Goal: Transaction & Acquisition: Purchase product/service

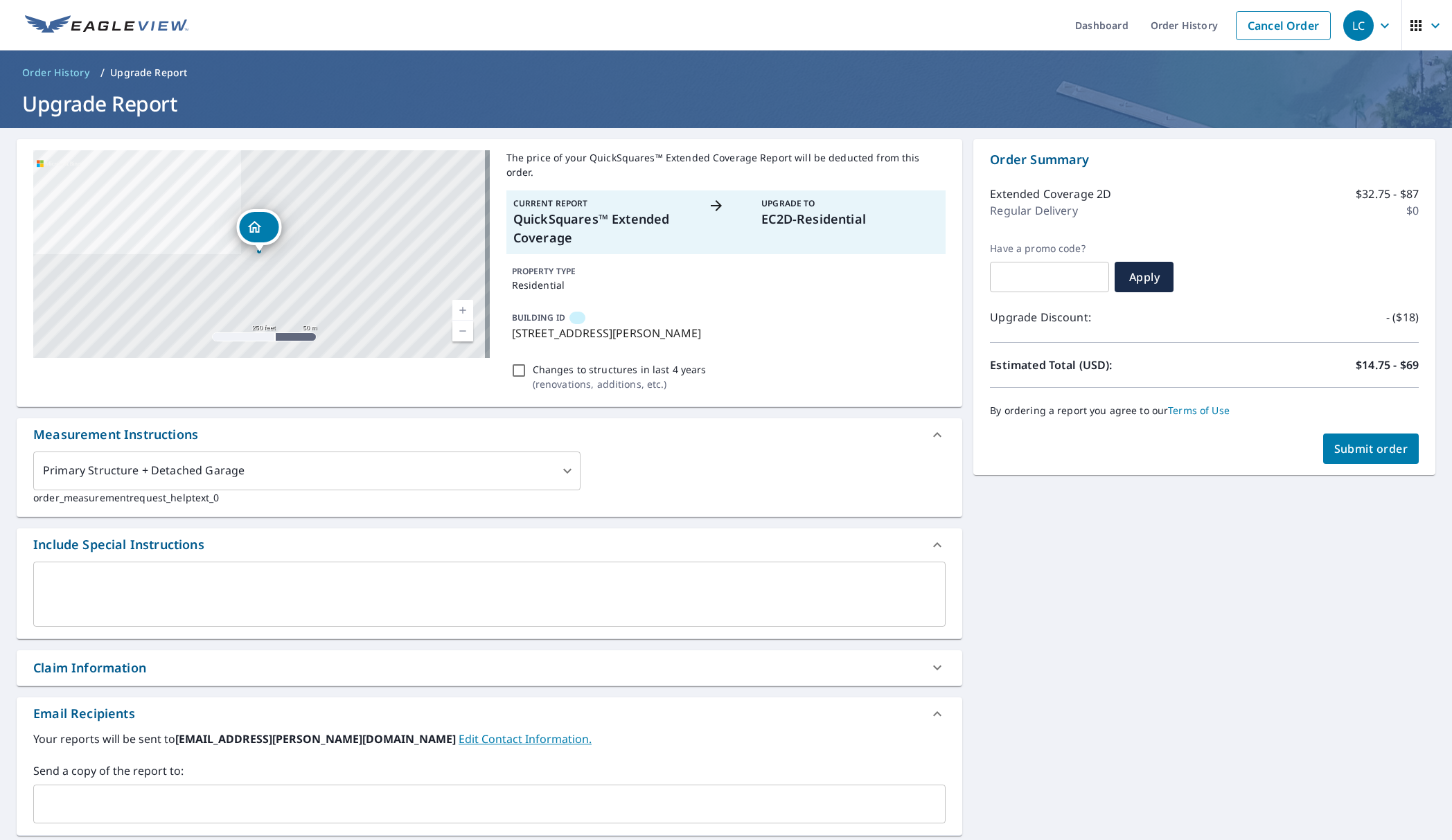
click at [1336, 438] on button "Submit order" at bounding box center [1371, 448] width 96 height 30
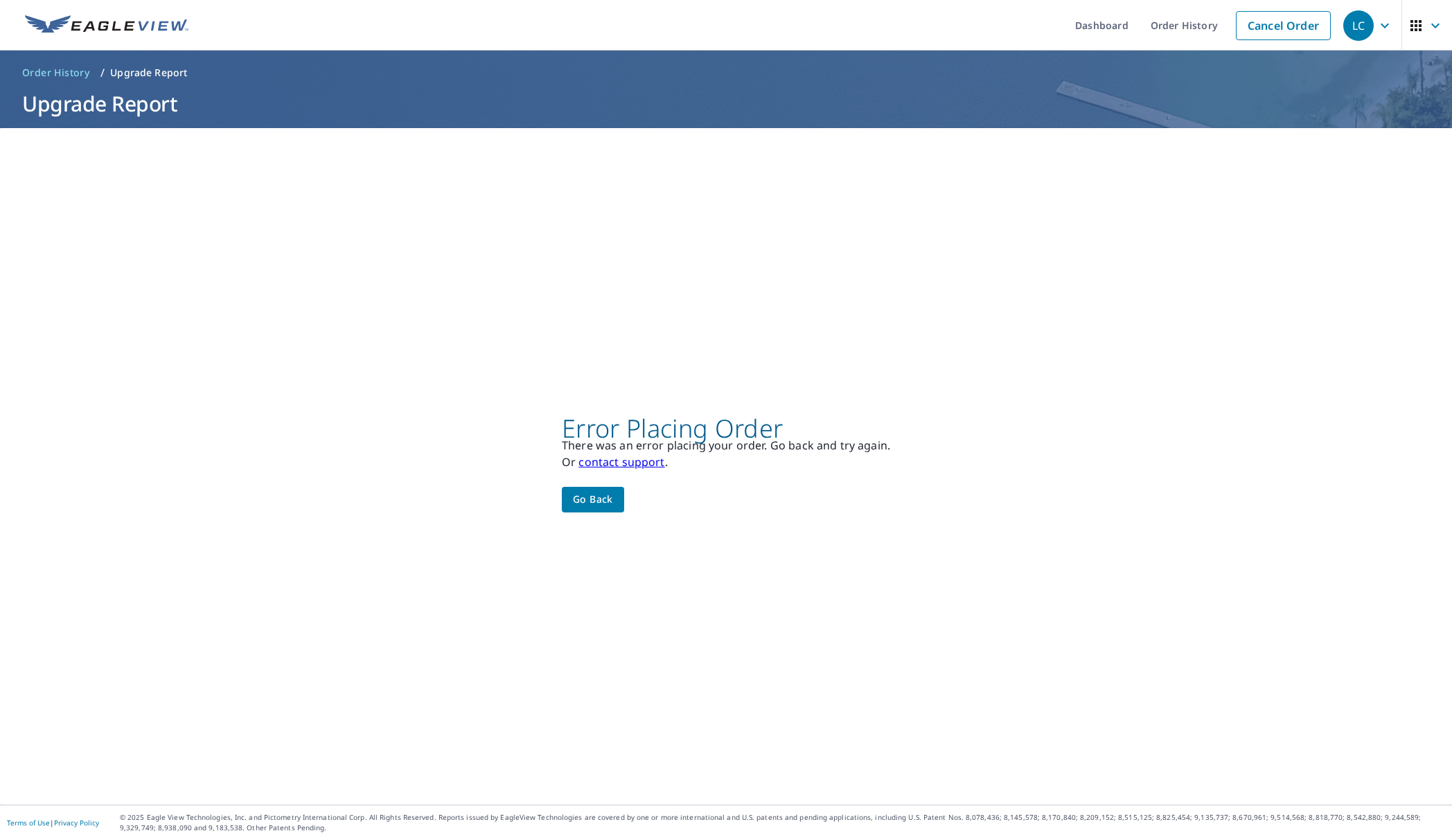
click at [587, 502] on span "Go back" at bounding box center [592, 499] width 40 height 18
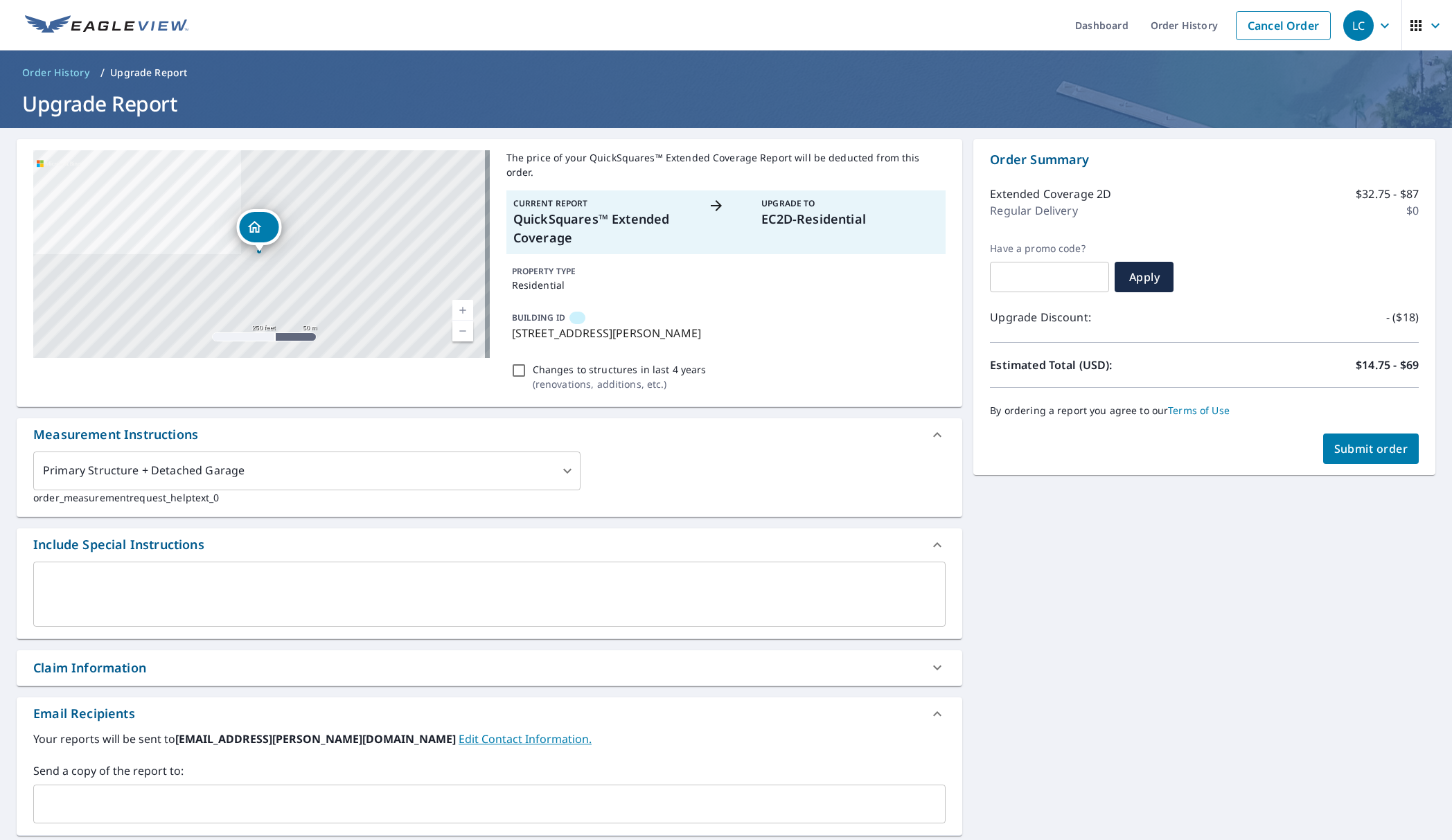
scroll to position [192, 0]
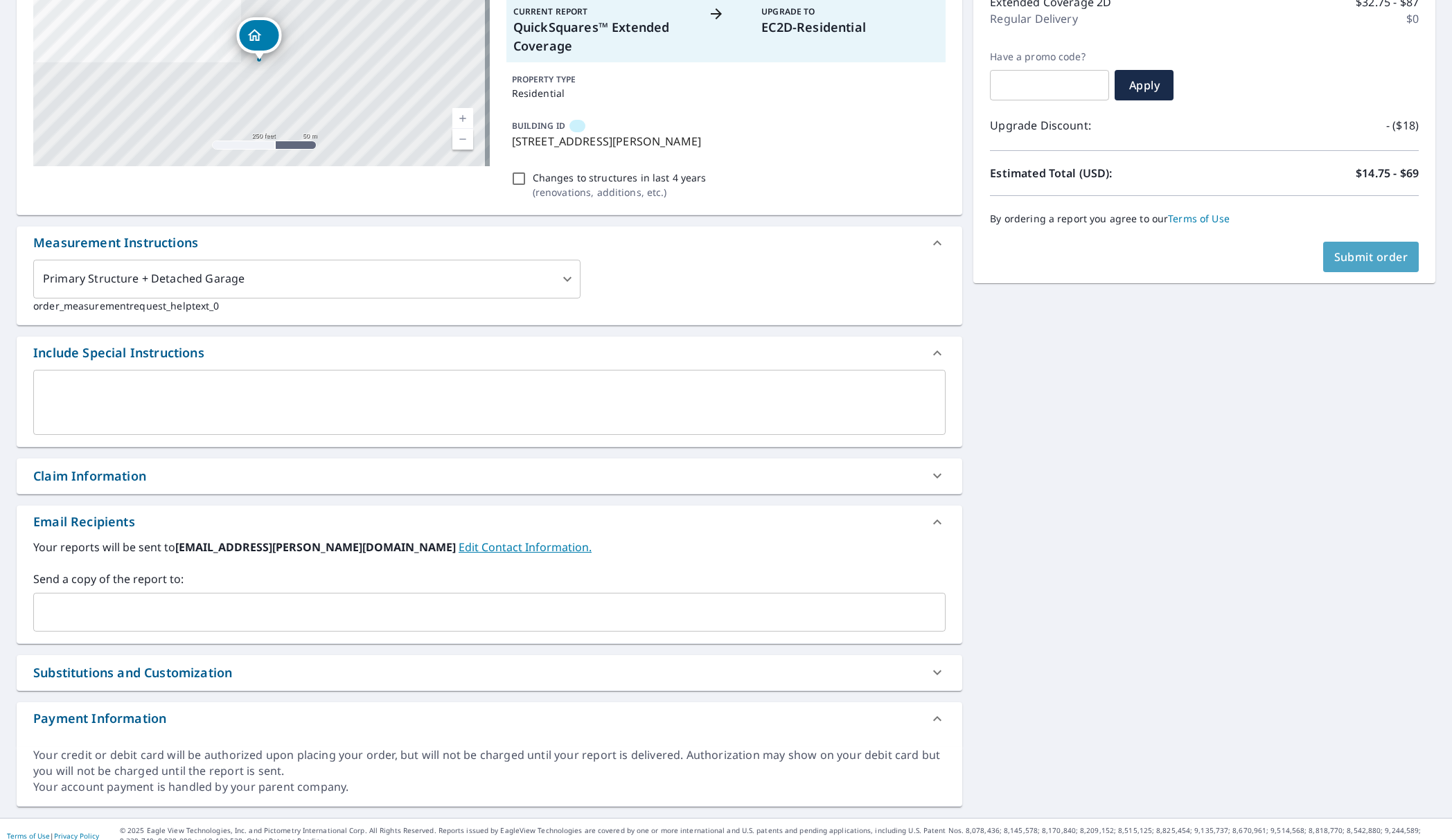
click at [1374, 247] on button "Submit order" at bounding box center [1371, 256] width 96 height 30
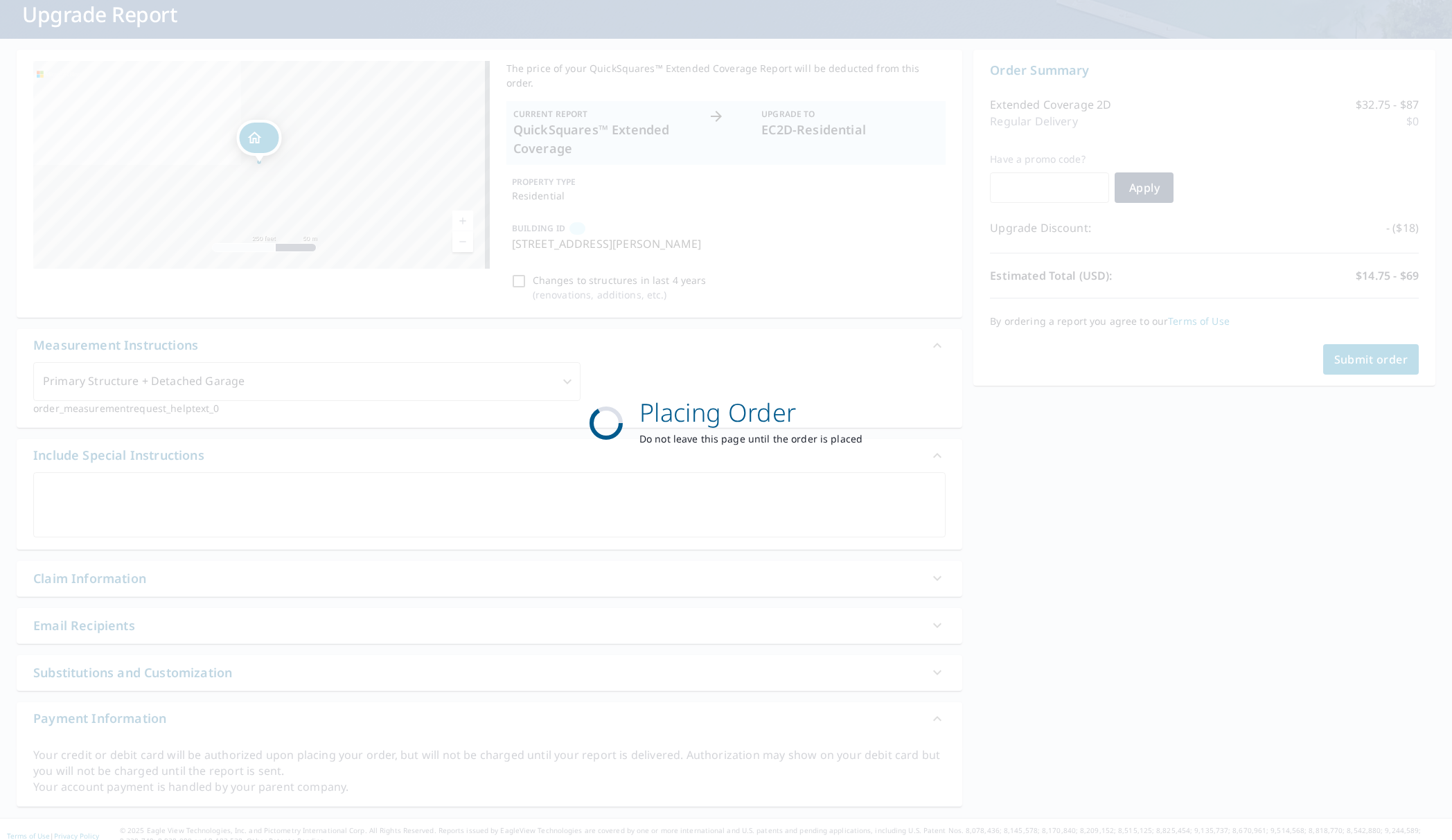
scroll to position [0, 0]
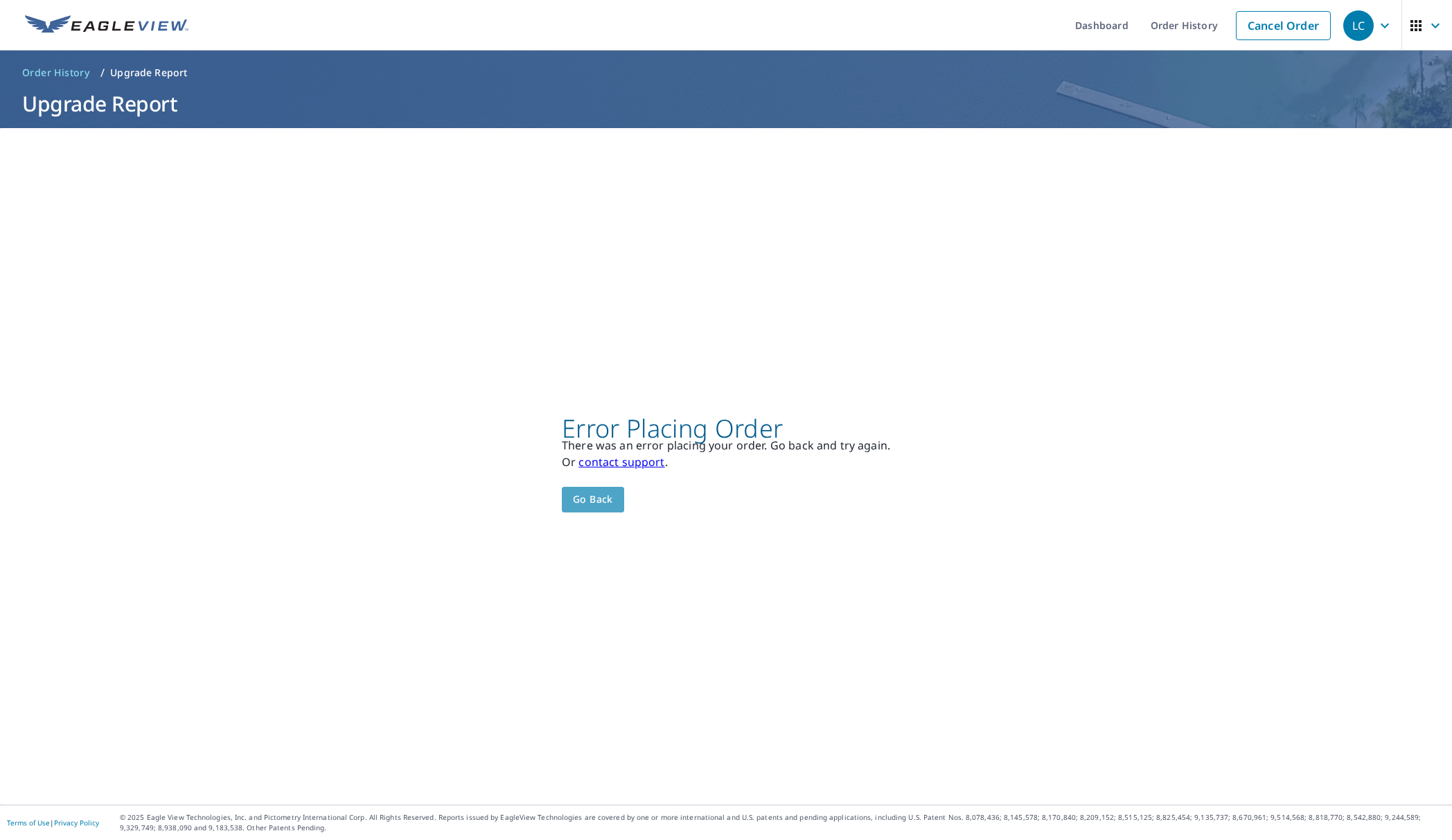
click at [581, 502] on span "Go back" at bounding box center [592, 499] width 40 height 18
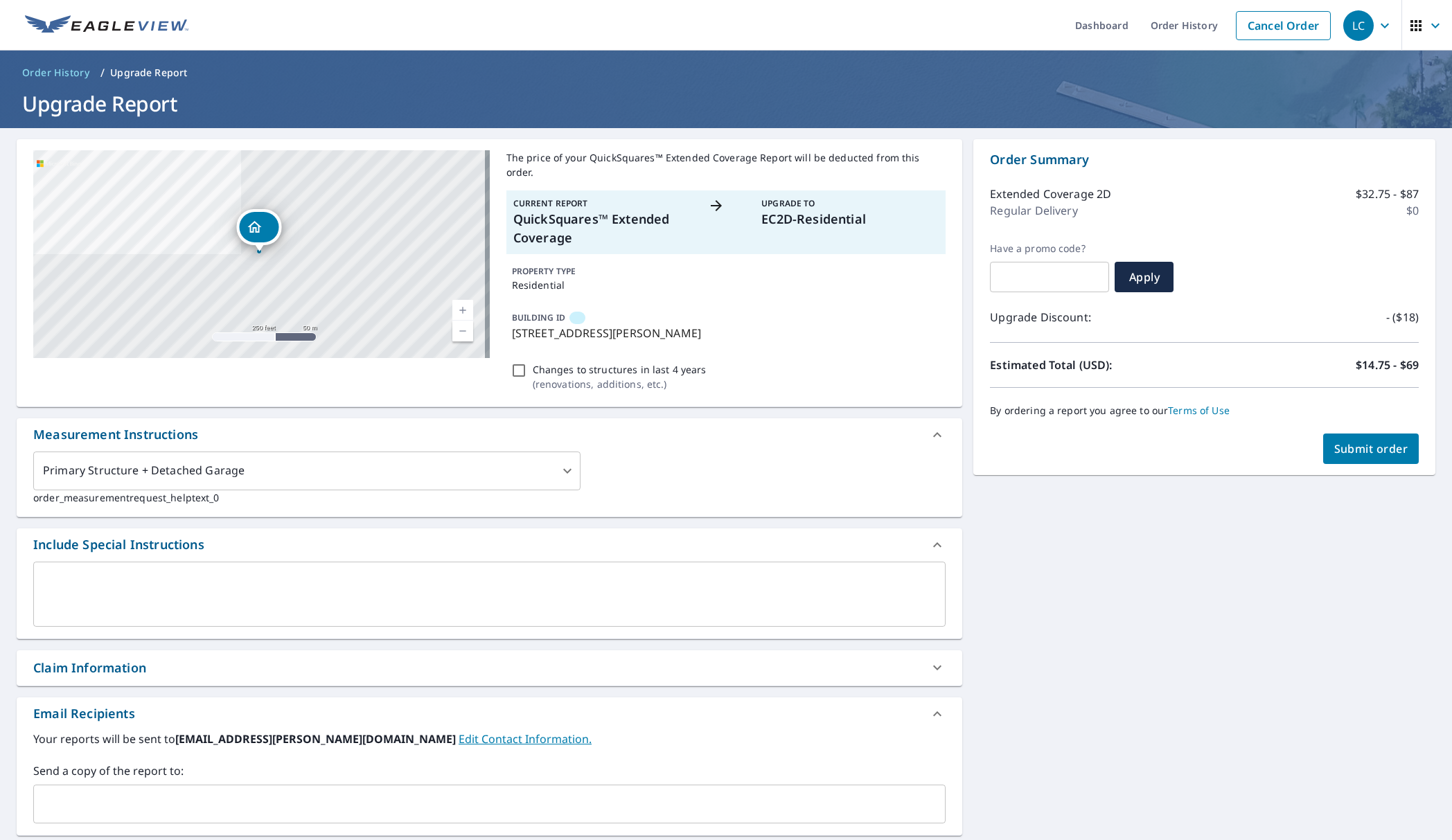
click at [1356, 444] on span "Submit order" at bounding box center [1371, 449] width 74 height 15
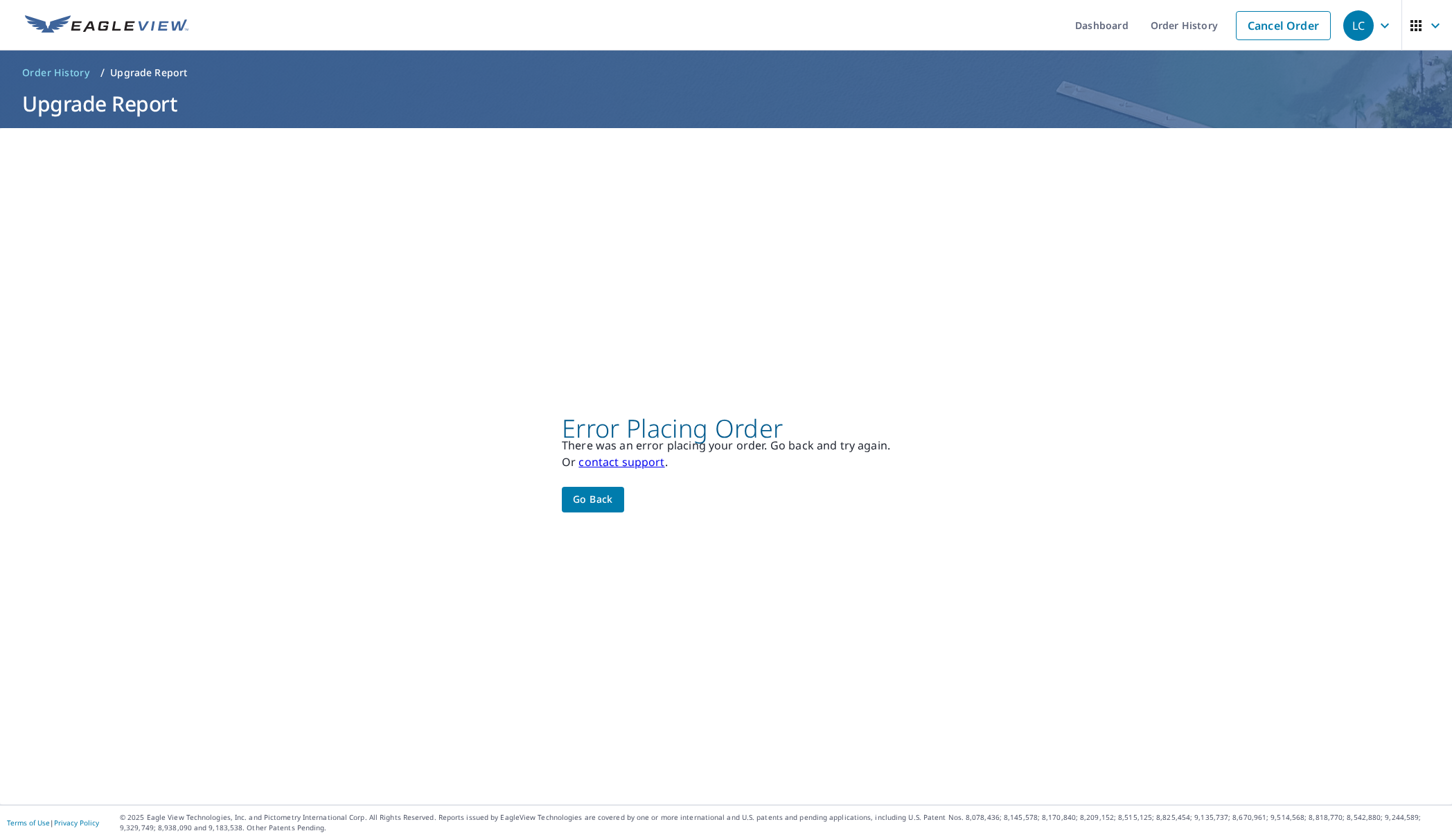
click at [576, 499] on span "Go back" at bounding box center [592, 499] width 40 height 18
